Goal: Task Accomplishment & Management: Manage account settings

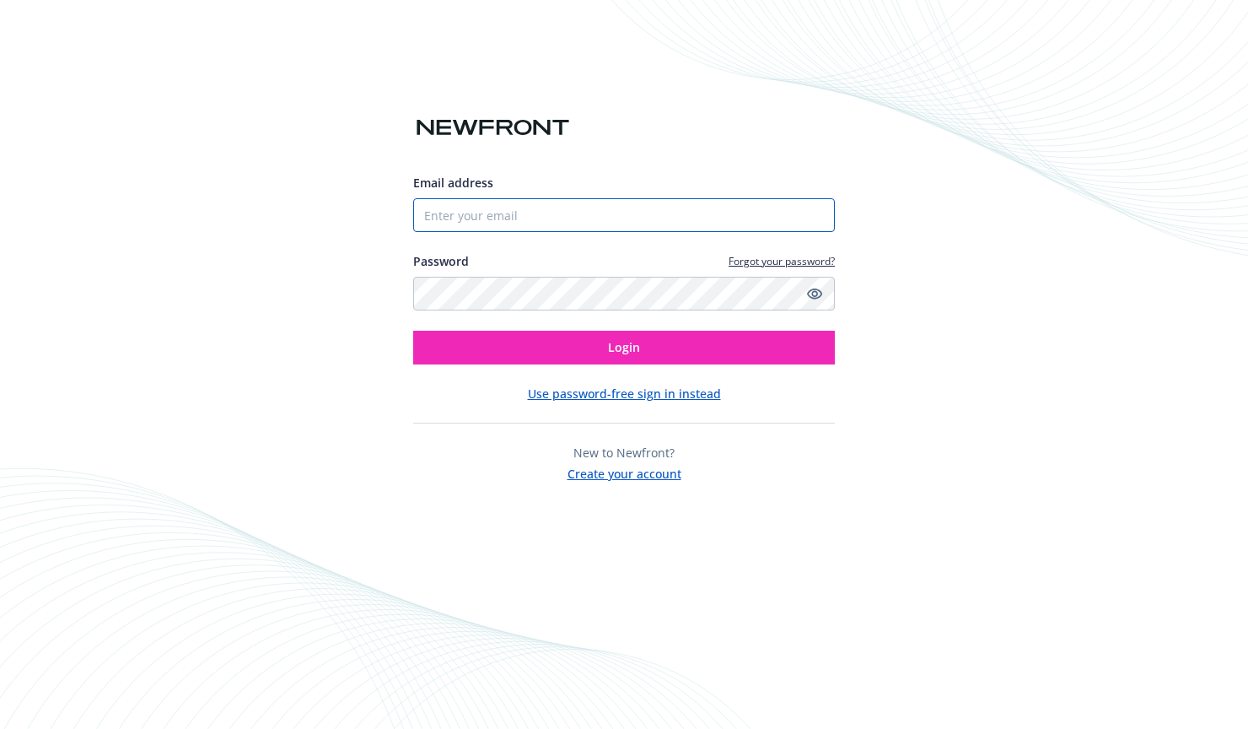
click at [641, 213] on input "Email address" at bounding box center [624, 215] width 422 height 34
paste input "[DOMAIN_NAME][EMAIL_ADDRESS][DOMAIN_NAME]"
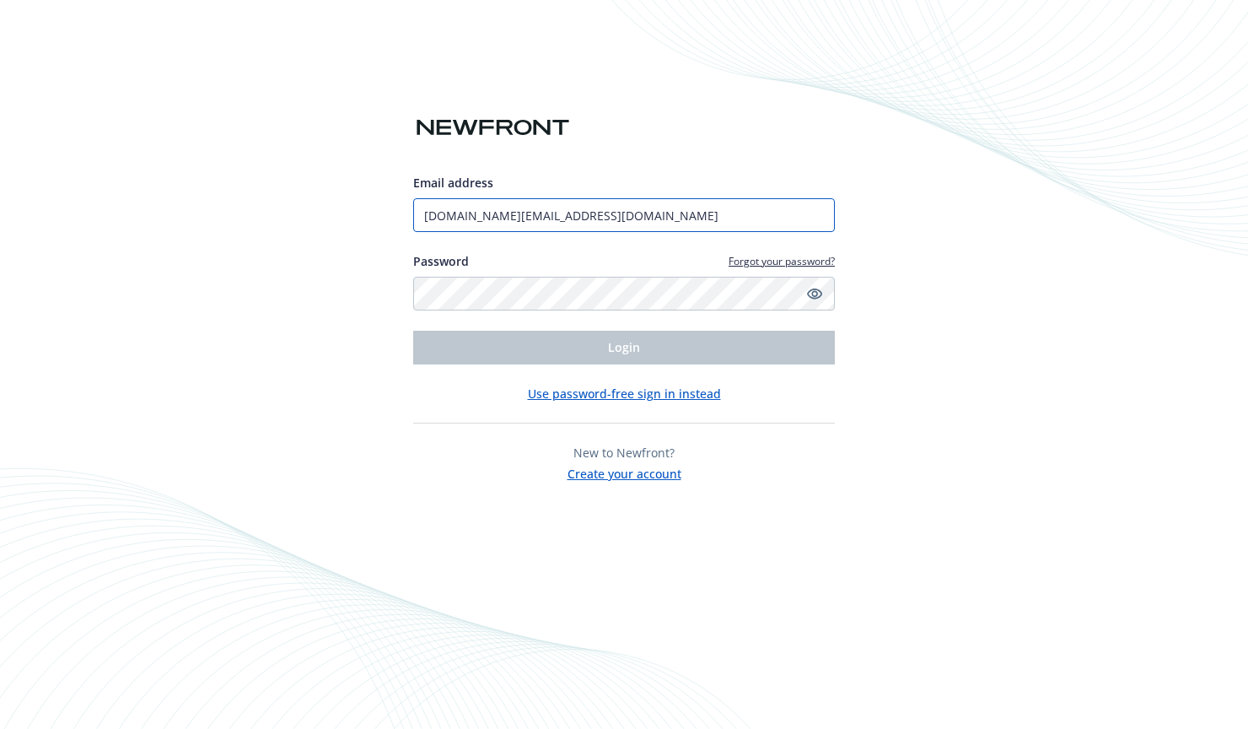
type input "[DOMAIN_NAME][EMAIL_ADDRESS][DOMAIN_NAME]"
click at [549, 311] on div "Email address test.am@newfront.com Password Forgot your password? Login" at bounding box center [624, 269] width 422 height 191
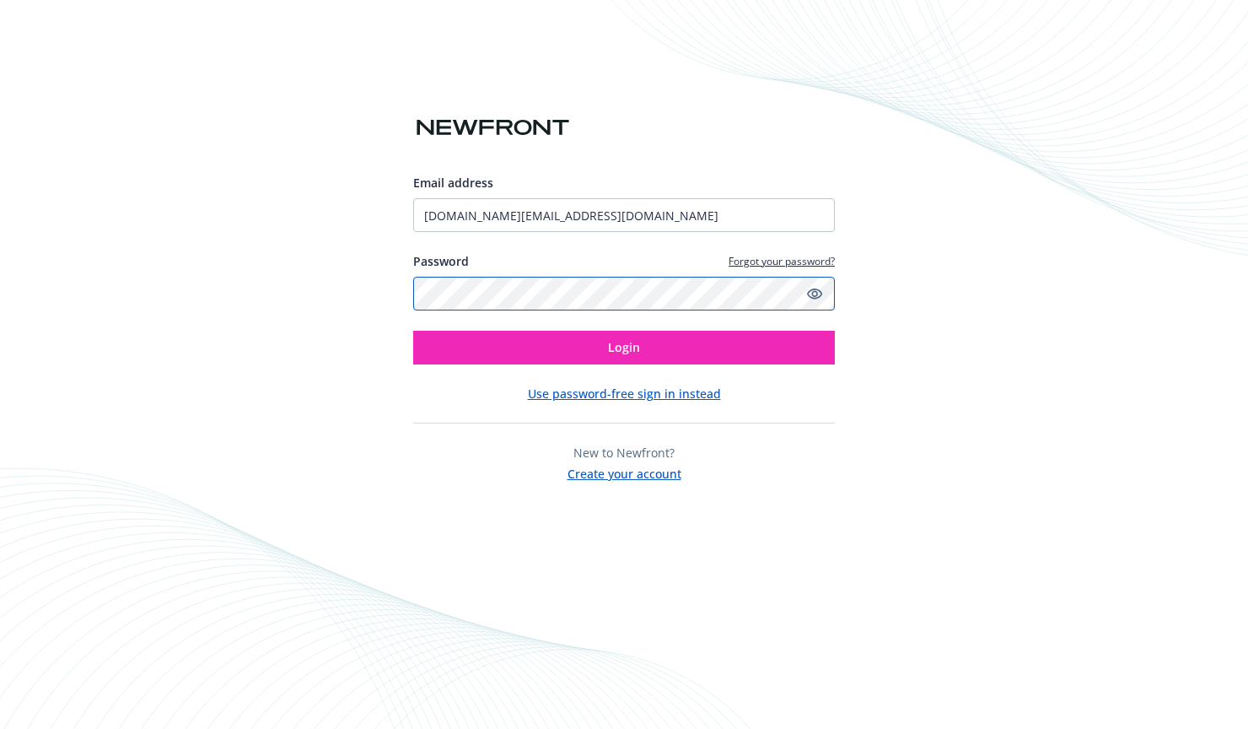
click at [413, 331] on button "Login" at bounding box center [624, 348] width 422 height 34
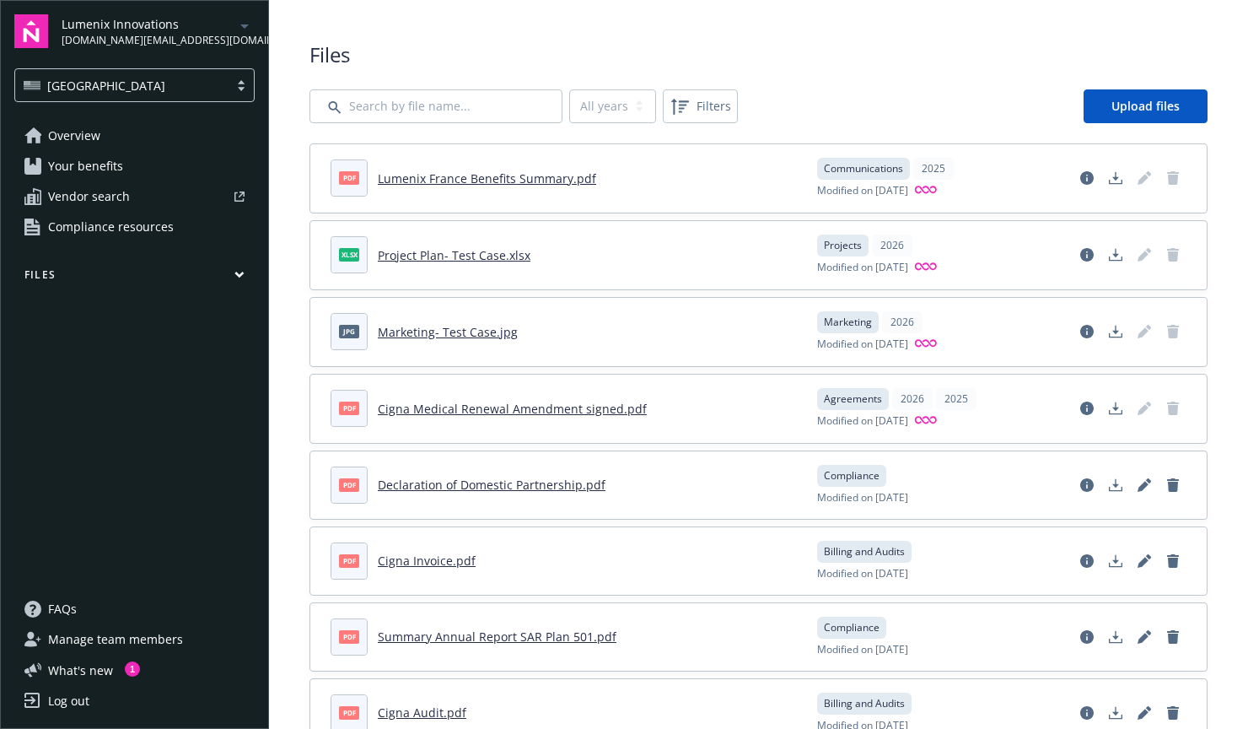
click at [101, 273] on button "Files" at bounding box center [134, 277] width 240 height 21
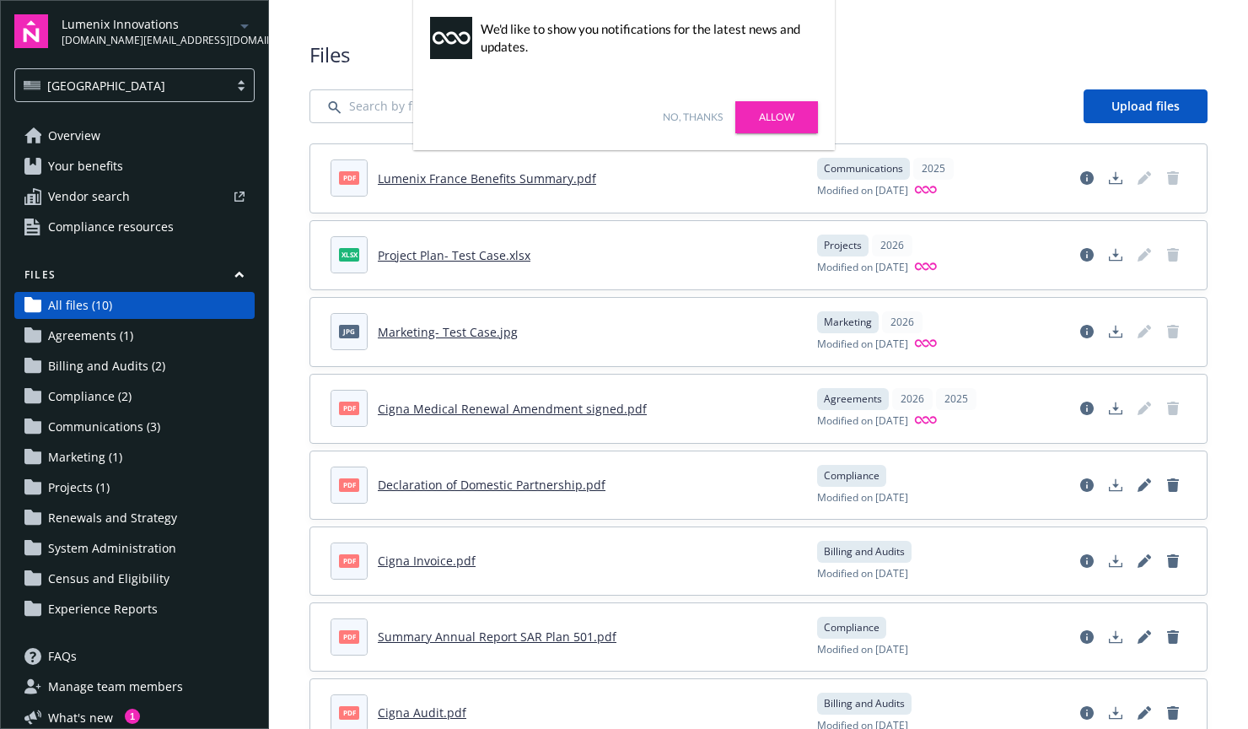
click at [139, 77] on div "[GEOGRAPHIC_DATA]" at bounding box center [122, 86] width 196 height 18
click at [685, 116] on link "No, thanks" at bounding box center [693, 117] width 60 height 15
